Goal: Task Accomplishment & Management: Complete application form

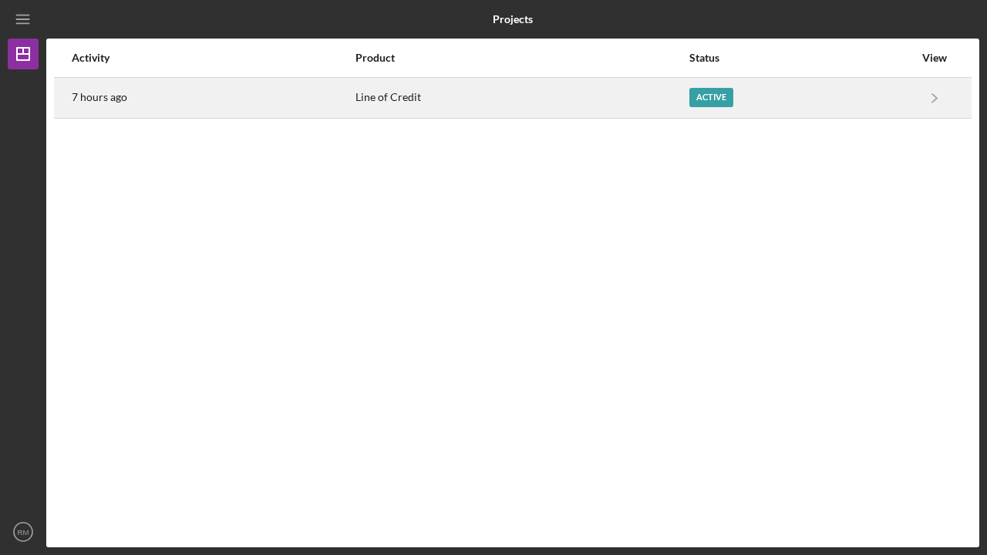
click at [713, 97] on div "Active" at bounding box center [712, 97] width 44 height 19
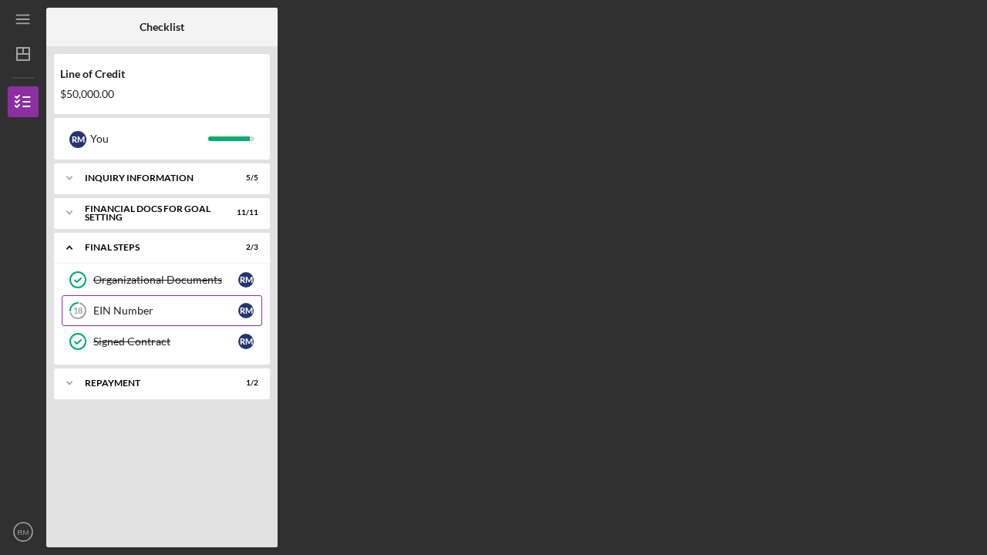
click at [122, 310] on div "EIN Number" at bounding box center [165, 311] width 145 height 12
